Goal: Task Accomplishment & Management: Use online tool/utility

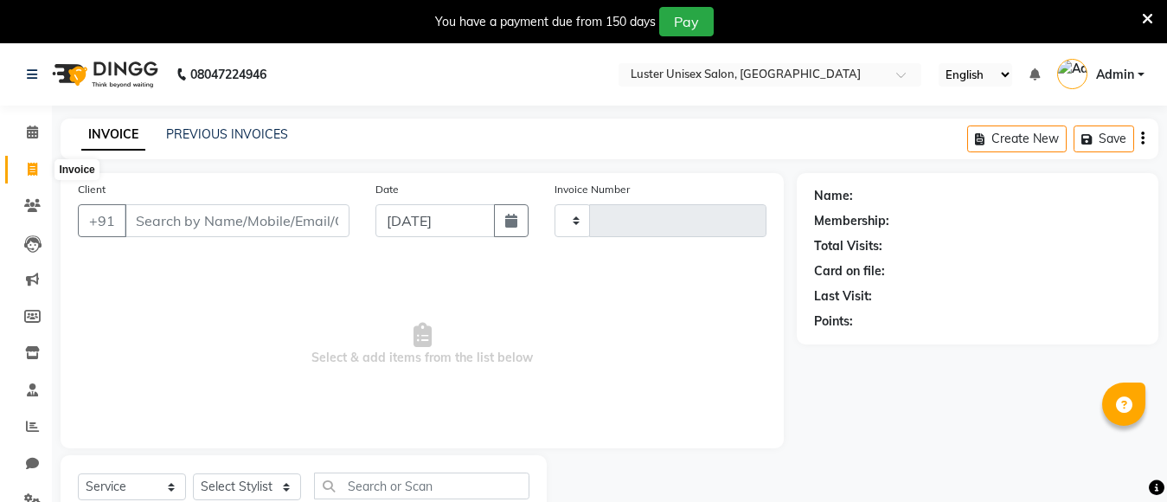
select select "service"
select select "7467"
type input "0485"
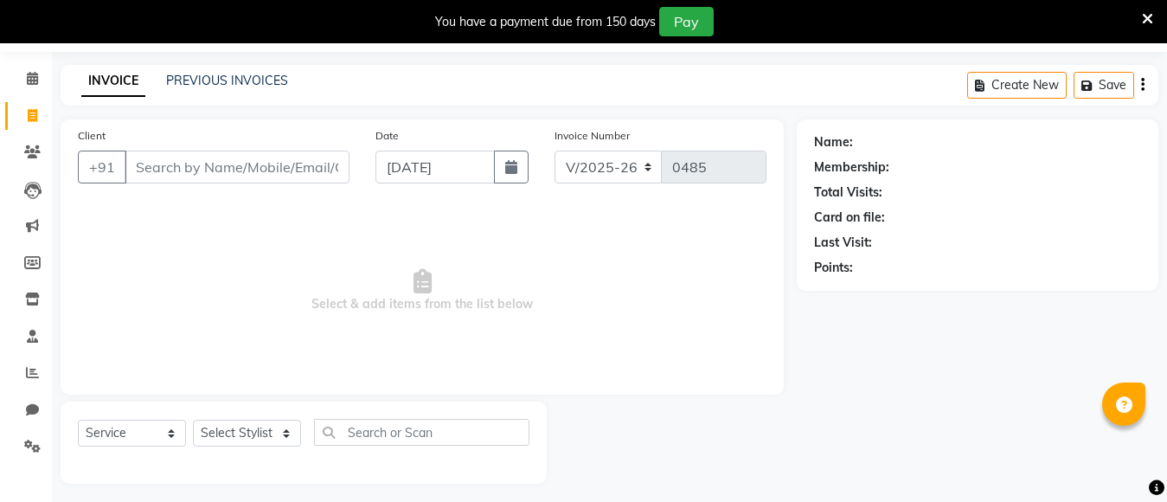
scroll to position [61, 0]
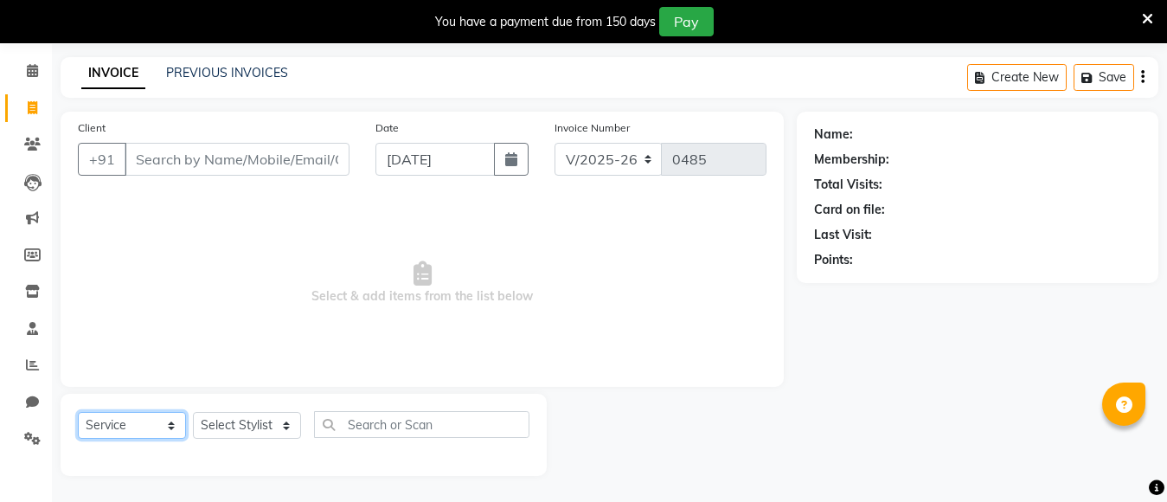
click at [164, 432] on select "Select Service Product Membership Package Voucher Prepaid Gift Card" at bounding box center [132, 425] width 108 height 27
click at [214, 424] on select "Select Stylist [PERSON_NAME] kajal [PERSON_NAME]" at bounding box center [247, 425] width 108 height 27
click at [388, 267] on span "Select & add items from the list below" at bounding box center [422, 282] width 689 height 173
click at [221, 140] on div "Client +91" at bounding box center [214, 154] width 298 height 71
click at [242, 425] on select "Select Stylist [PERSON_NAME] kajal [PERSON_NAME]" at bounding box center [247, 425] width 108 height 27
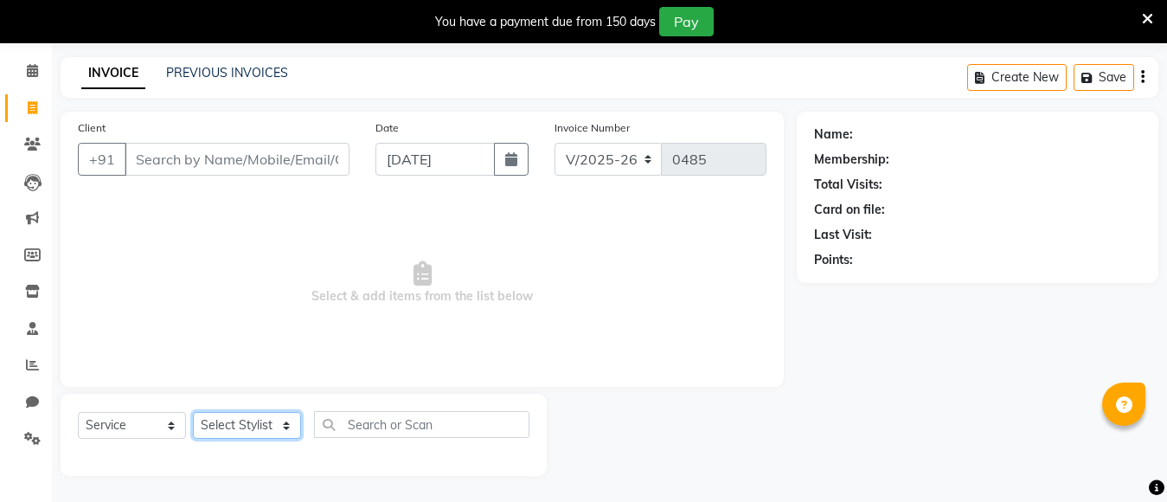
select select "88336"
click at [193, 412] on select "Select Stylist [PERSON_NAME] kajal [PERSON_NAME]" at bounding box center [247, 425] width 108 height 27
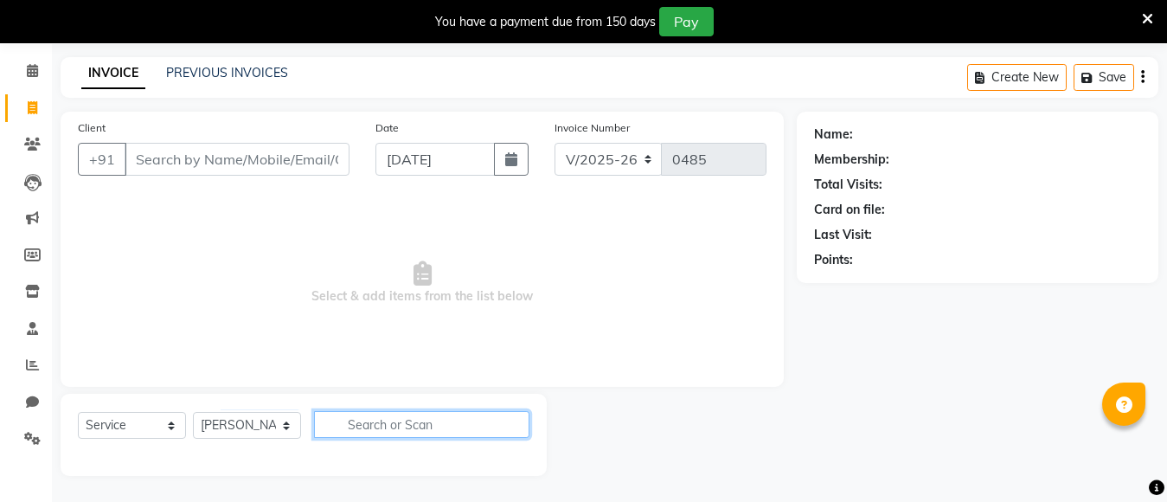
click at [336, 423] on input "text" at bounding box center [421, 424] width 215 height 27
click at [352, 423] on input "text" at bounding box center [421, 424] width 215 height 27
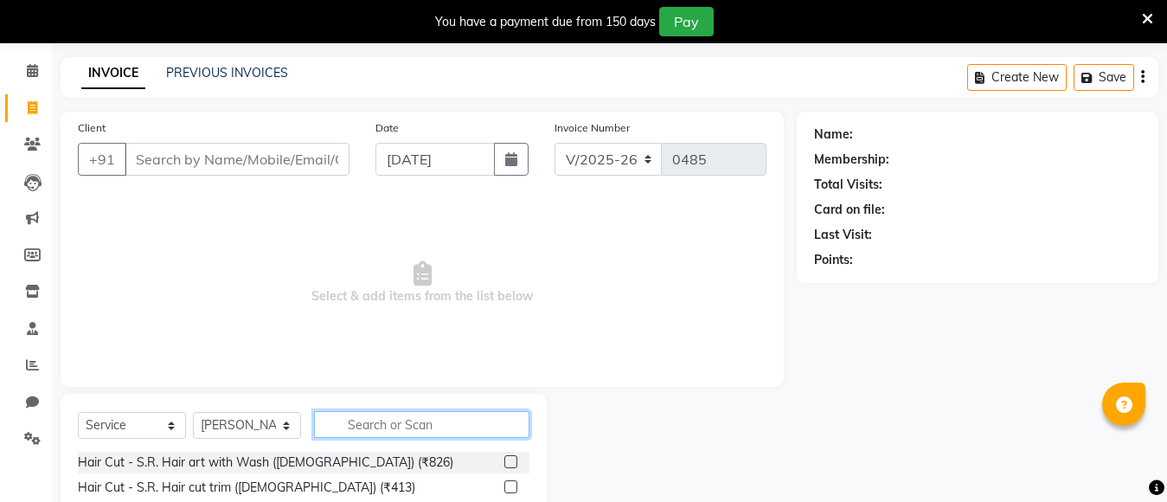
click at [388, 432] on input "text" at bounding box center [421, 424] width 215 height 27
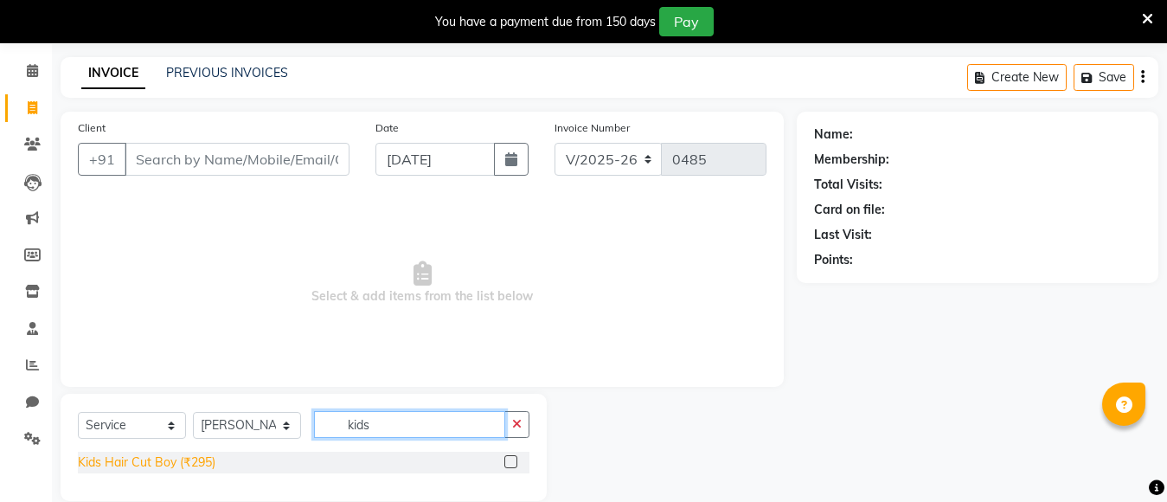
type input "kids"
click at [122, 466] on div "Kids Hair Cut Boy (₹295)" at bounding box center [147, 462] width 138 height 18
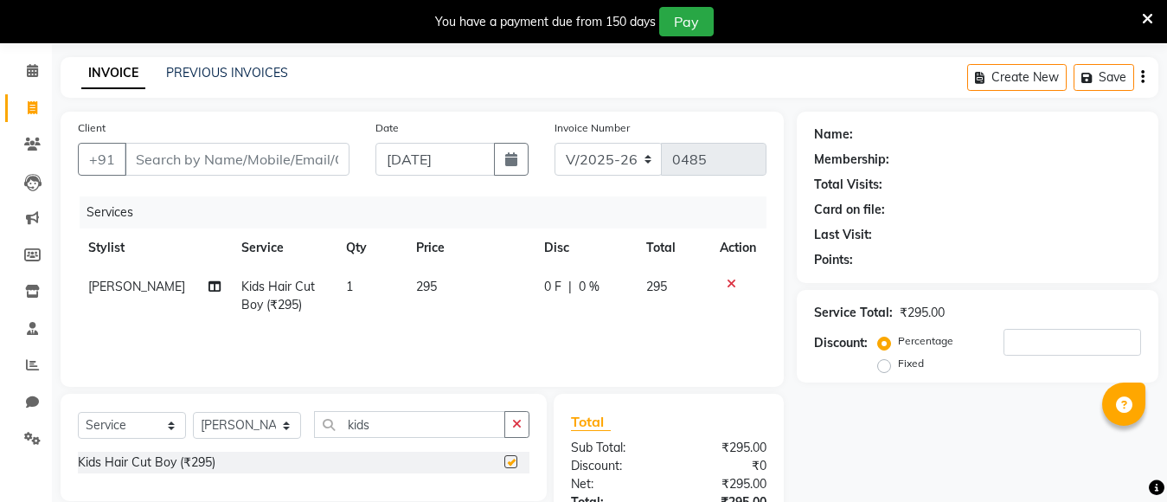
checkbox input "false"
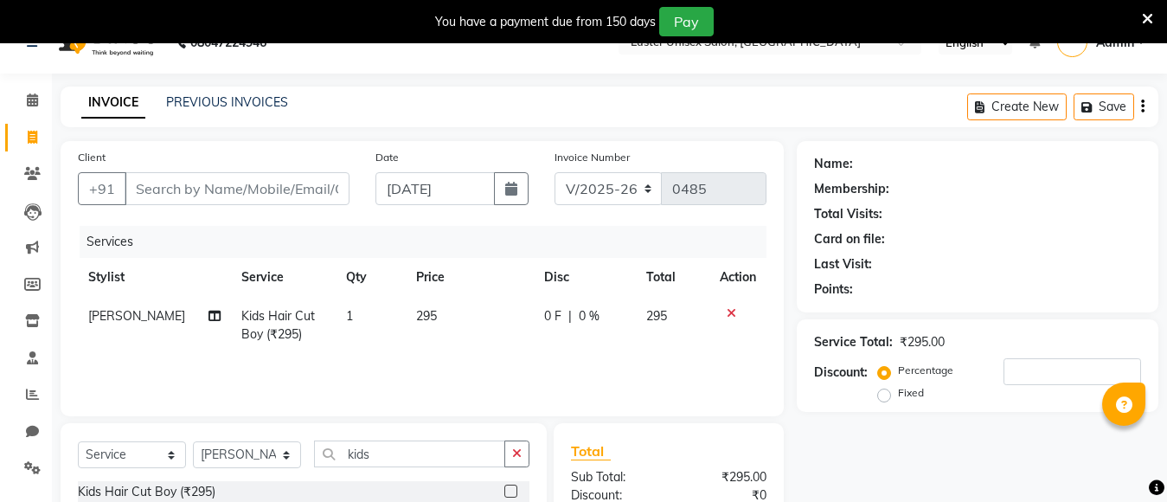
scroll to position [0, 0]
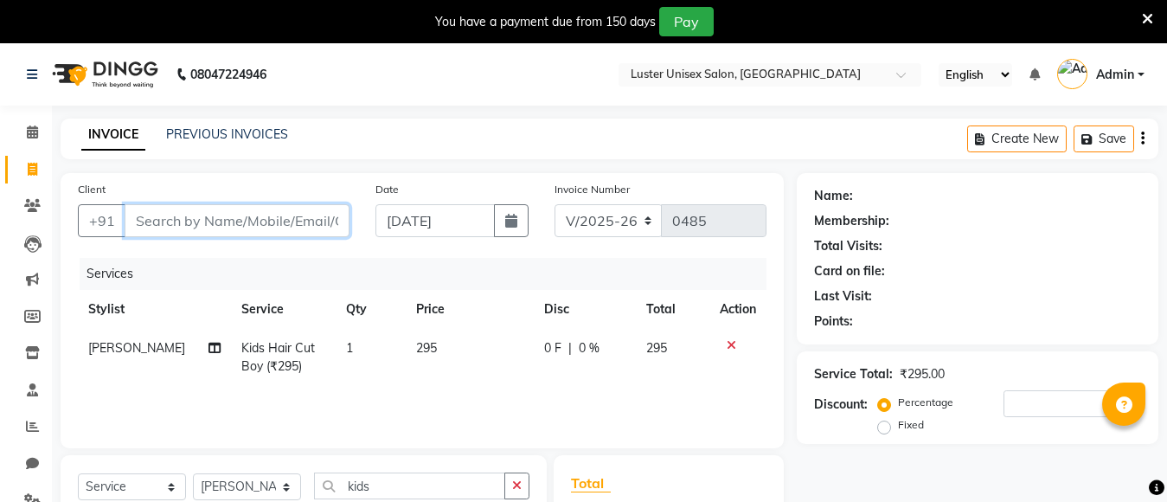
click at [179, 216] on input "Client" at bounding box center [237, 220] width 225 height 33
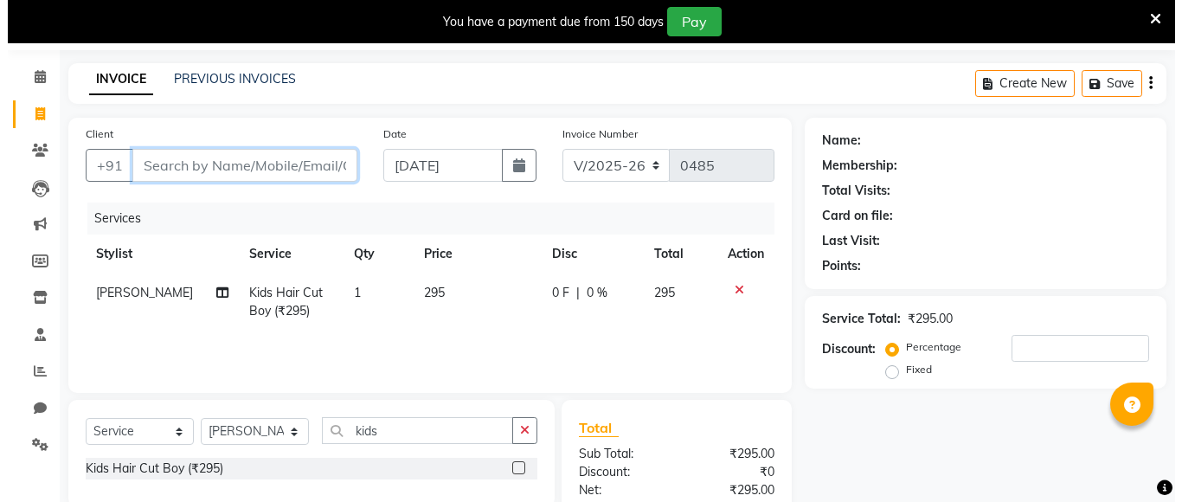
scroll to position [87, 0]
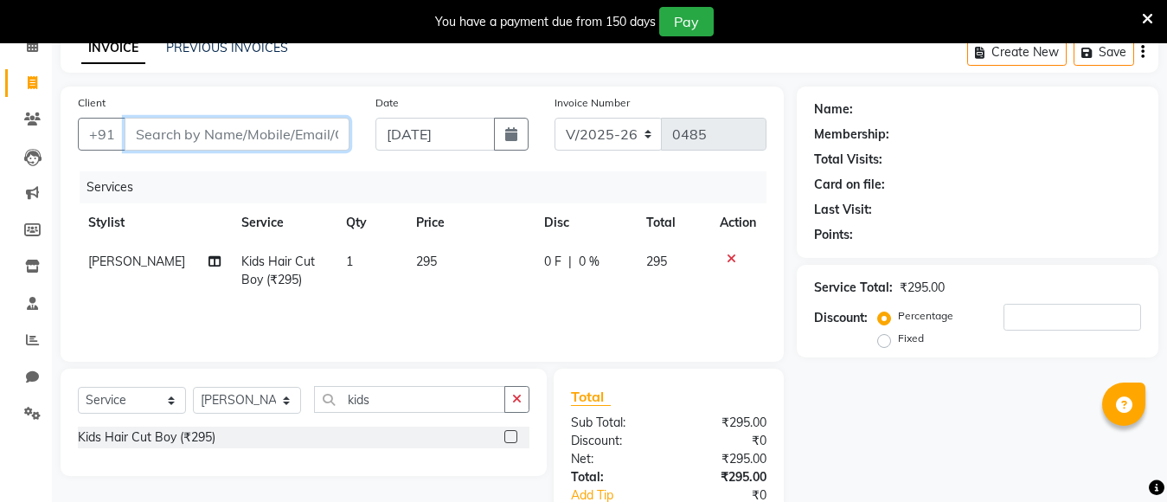
type input "8"
type input "0"
type input "8806665772"
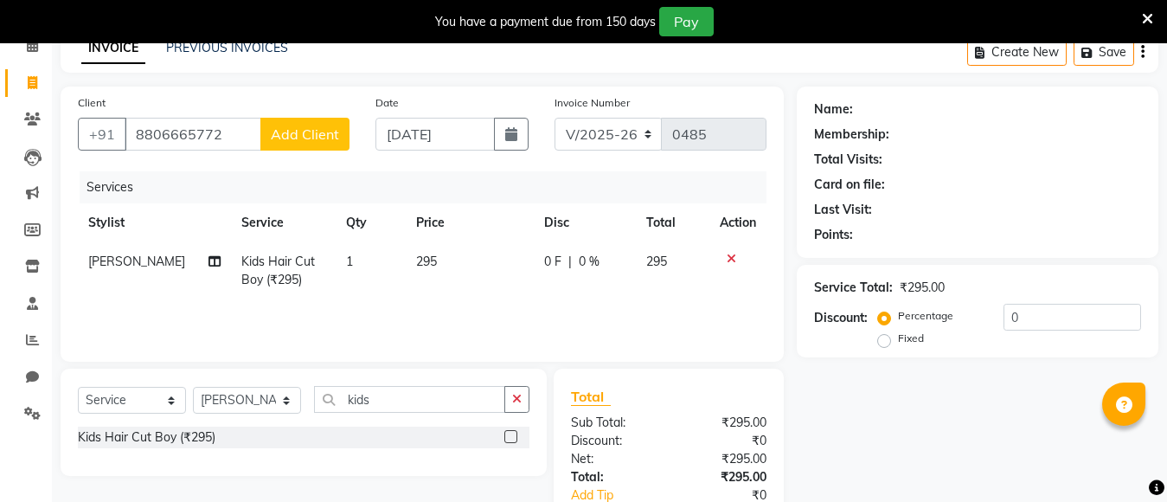
click at [294, 137] on span "Add Client" at bounding box center [305, 133] width 68 height 17
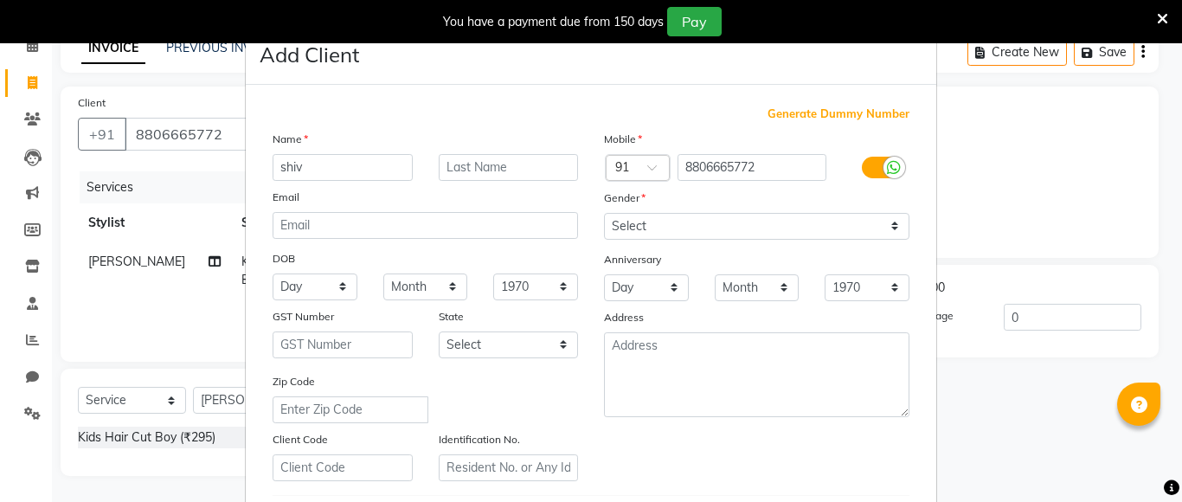
type input "shiv"
click at [680, 222] on select "Select [DEMOGRAPHIC_DATA] [DEMOGRAPHIC_DATA] Other Prefer Not To Say" at bounding box center [756, 226] width 305 height 27
select select "[DEMOGRAPHIC_DATA]"
click at [604, 213] on select "Select [DEMOGRAPHIC_DATA] [DEMOGRAPHIC_DATA] Other Prefer Not To Say" at bounding box center [756, 226] width 305 height 27
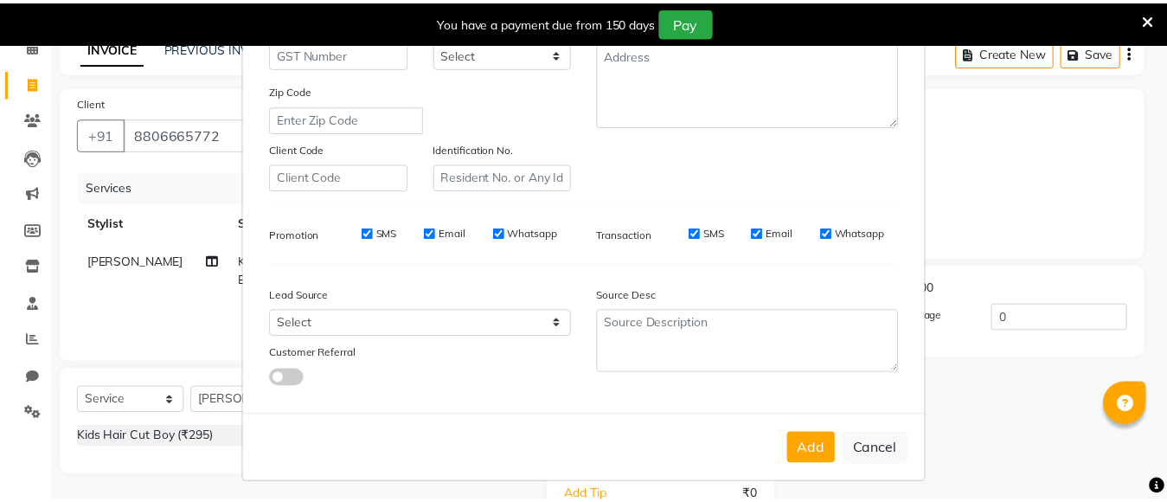
scroll to position [297, 0]
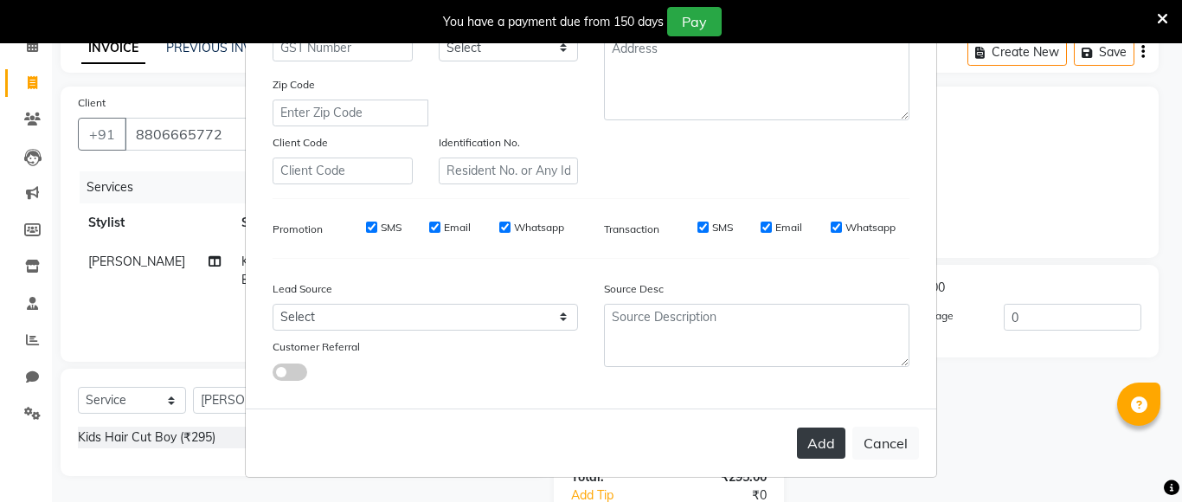
click at [812, 448] on button "Add" at bounding box center [821, 442] width 48 height 31
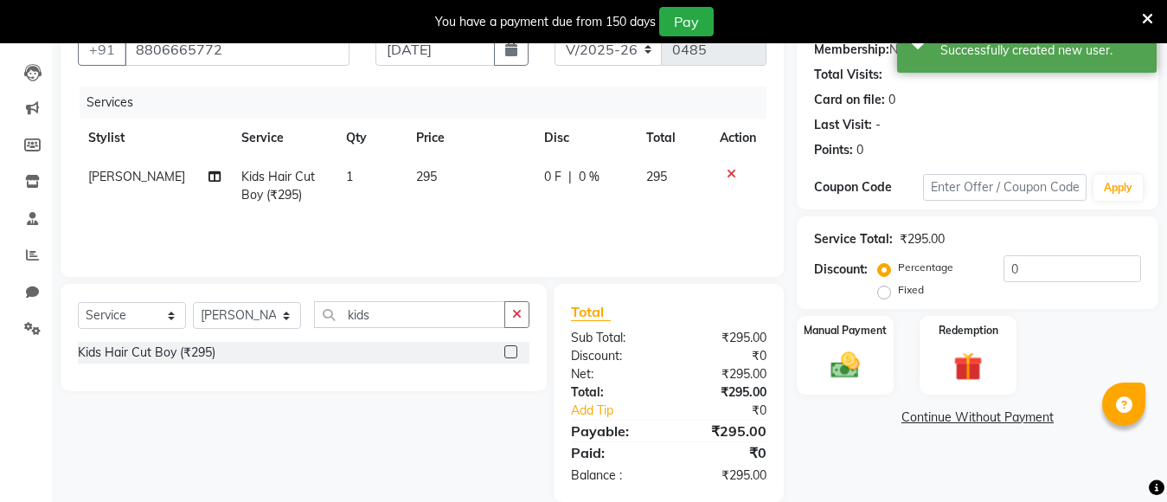
scroll to position [197, 0]
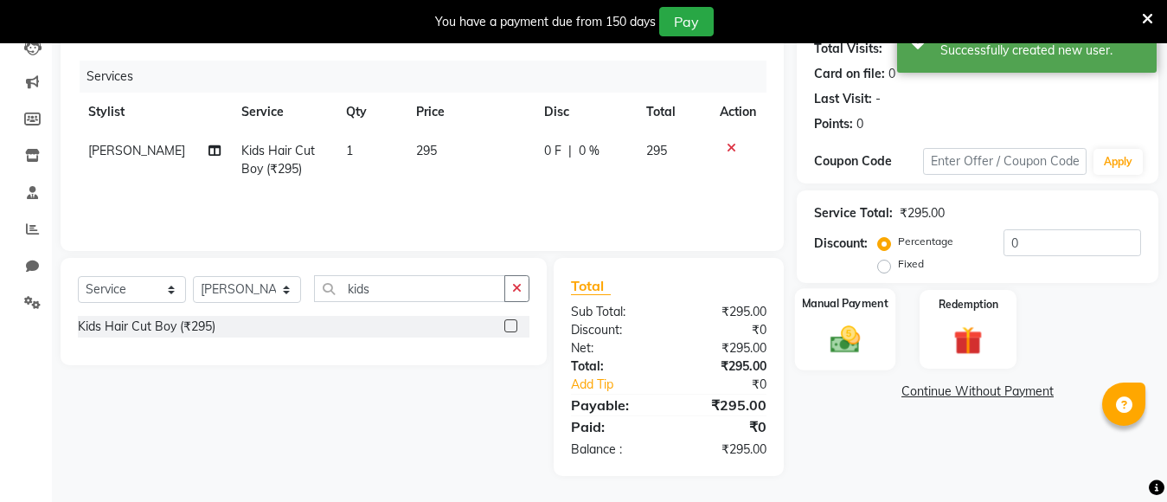
click at [846, 333] on img at bounding box center [845, 339] width 48 height 35
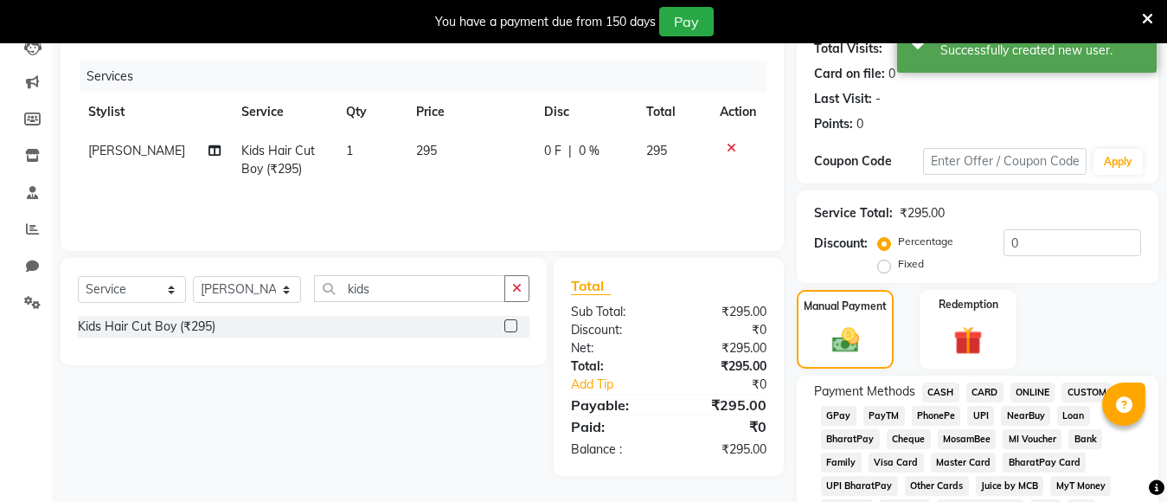
click at [882, 418] on span "PayTM" at bounding box center [884, 416] width 42 height 20
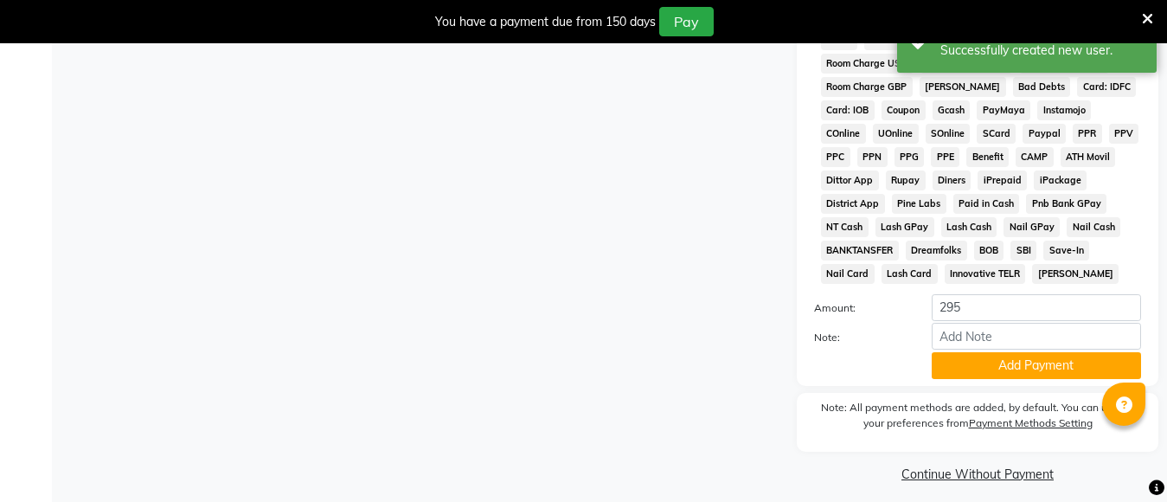
scroll to position [864, 0]
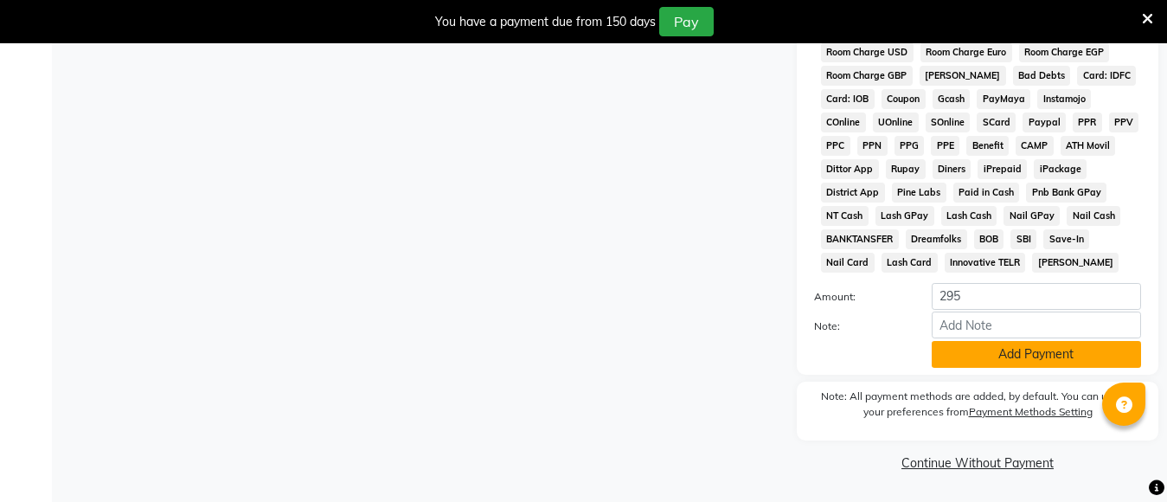
click at [953, 363] on button "Add Payment" at bounding box center [1036, 354] width 209 height 27
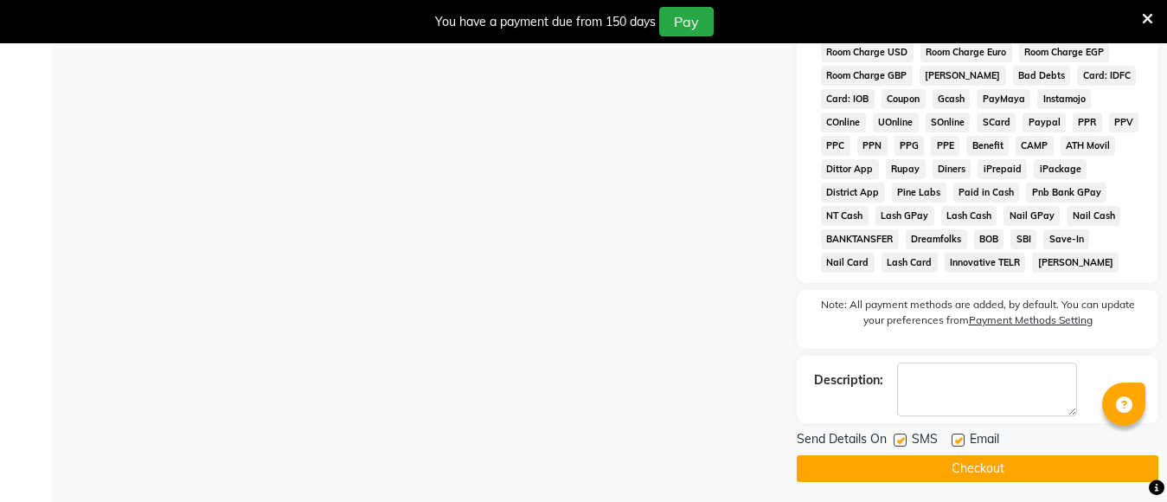
click at [915, 473] on button "Checkout" at bounding box center [978, 468] width 362 height 27
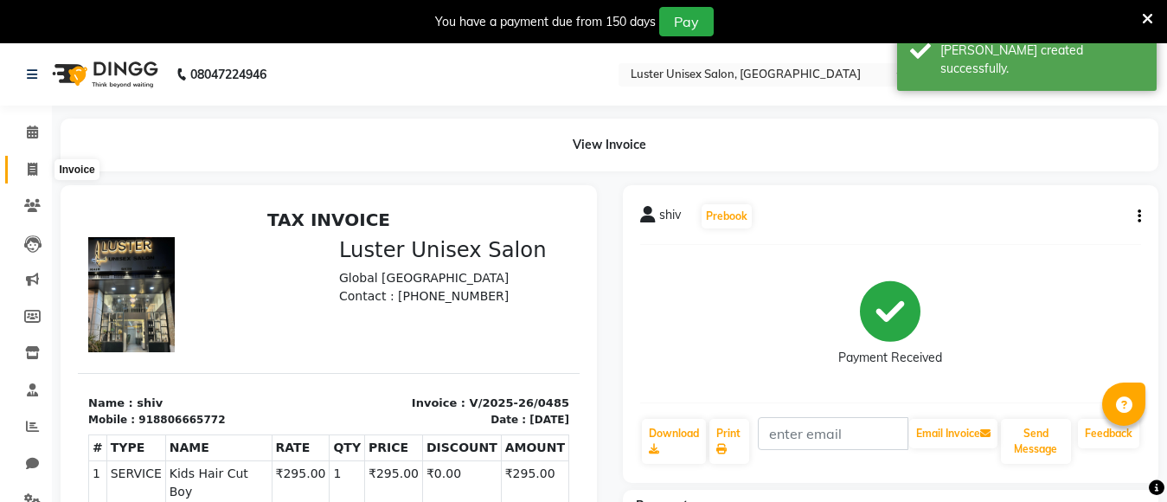
click at [22, 170] on span at bounding box center [32, 170] width 30 height 20
select select "service"
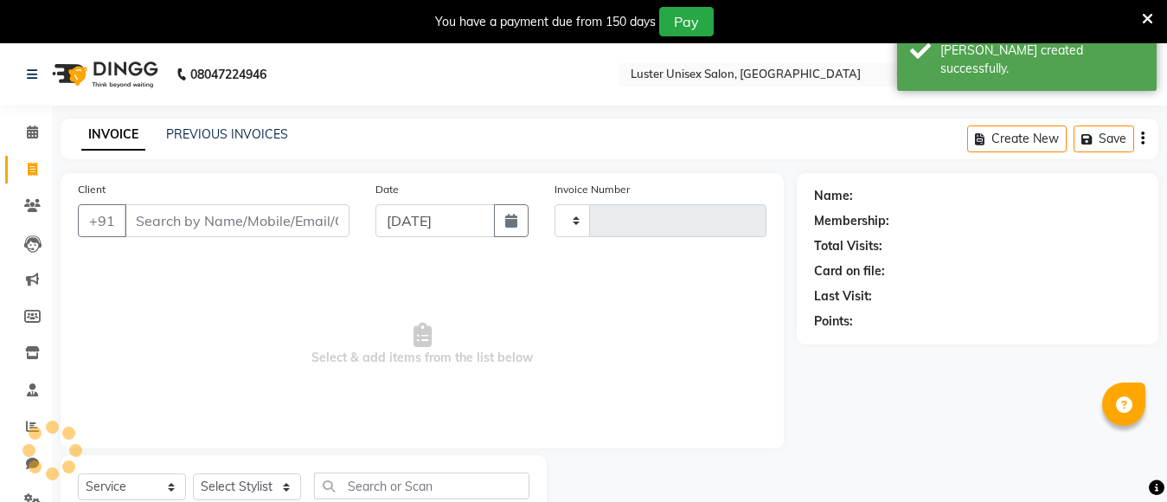
scroll to position [61, 0]
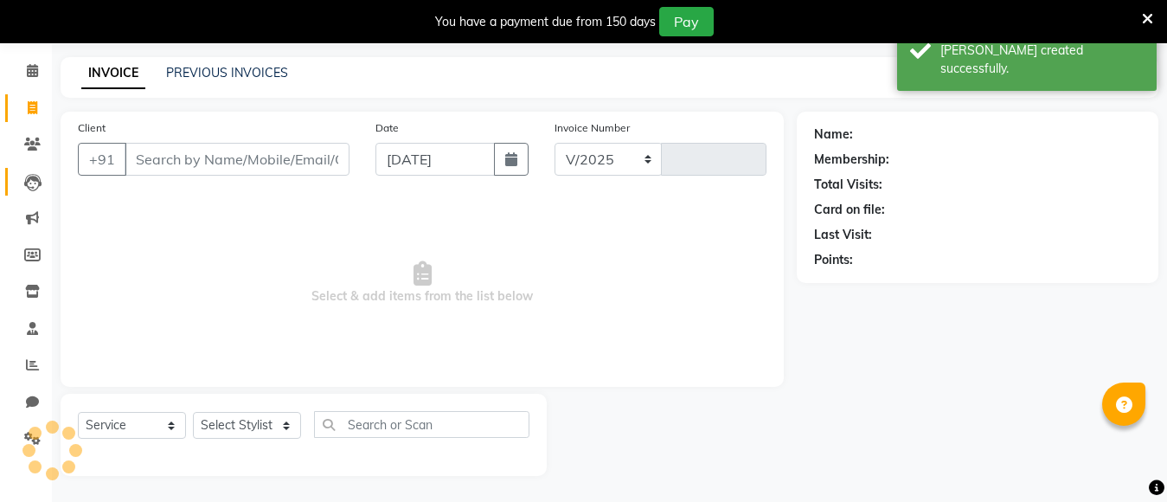
select select "7467"
type input "0486"
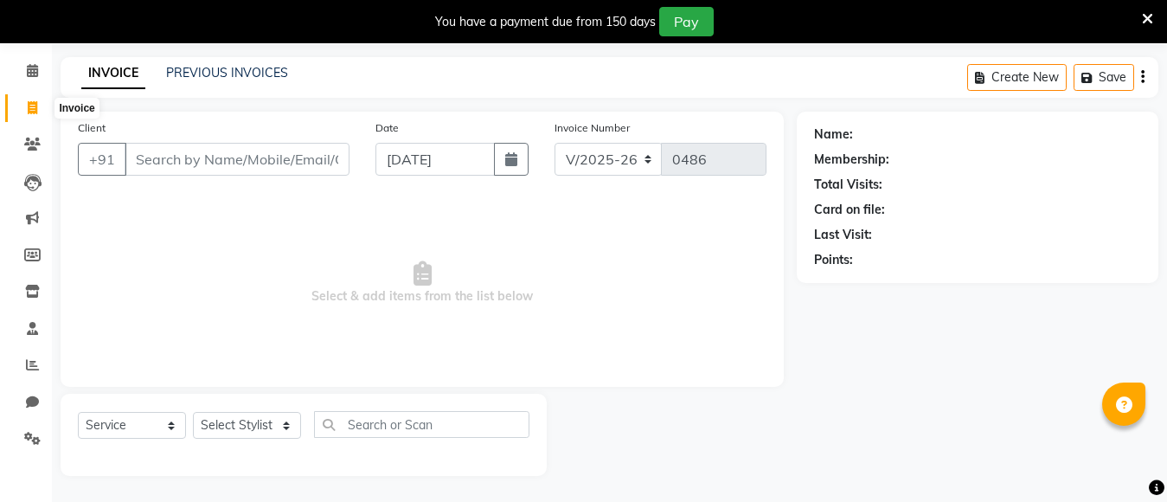
scroll to position [0, 0]
